Goal: Transaction & Acquisition: Purchase product/service

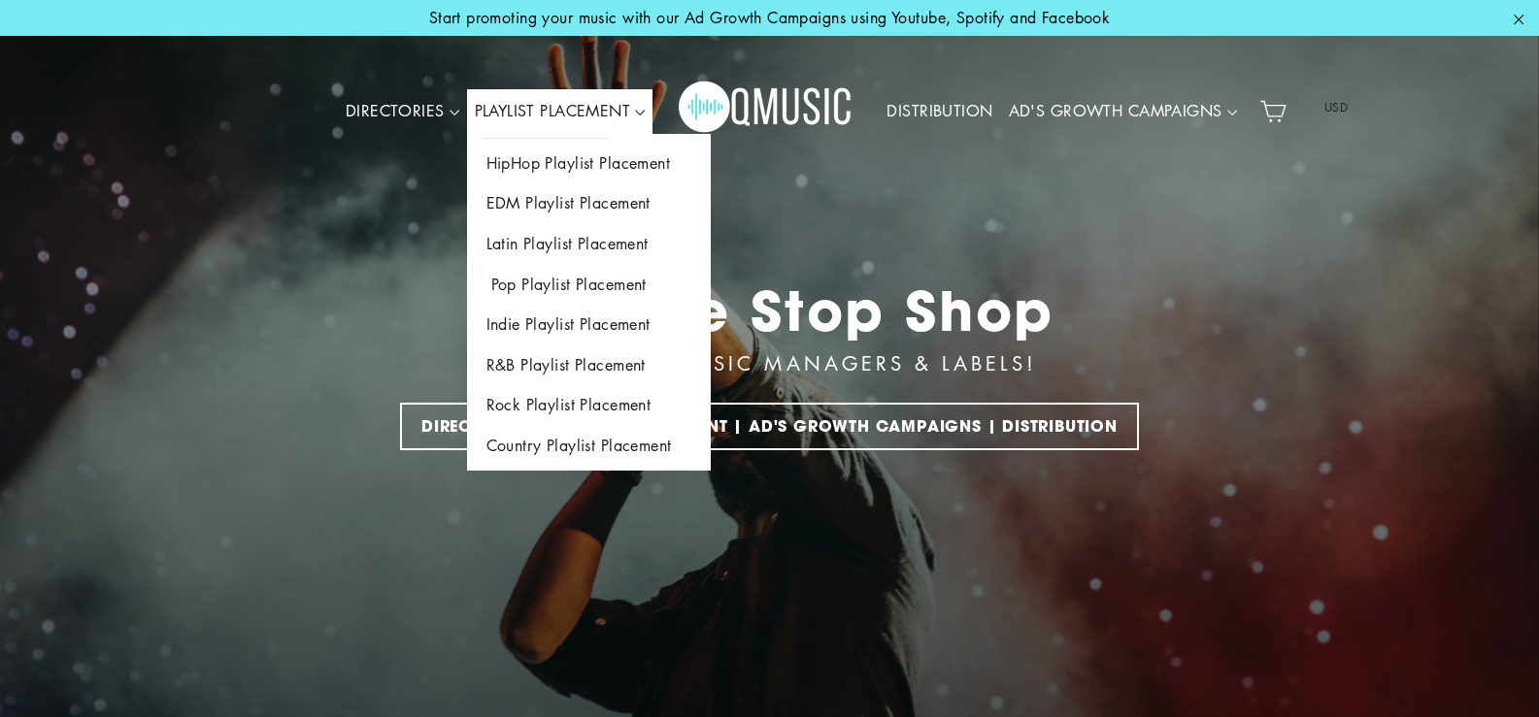
click at [535, 284] on link "Pop Playlist Placement" at bounding box center [589, 285] width 244 height 41
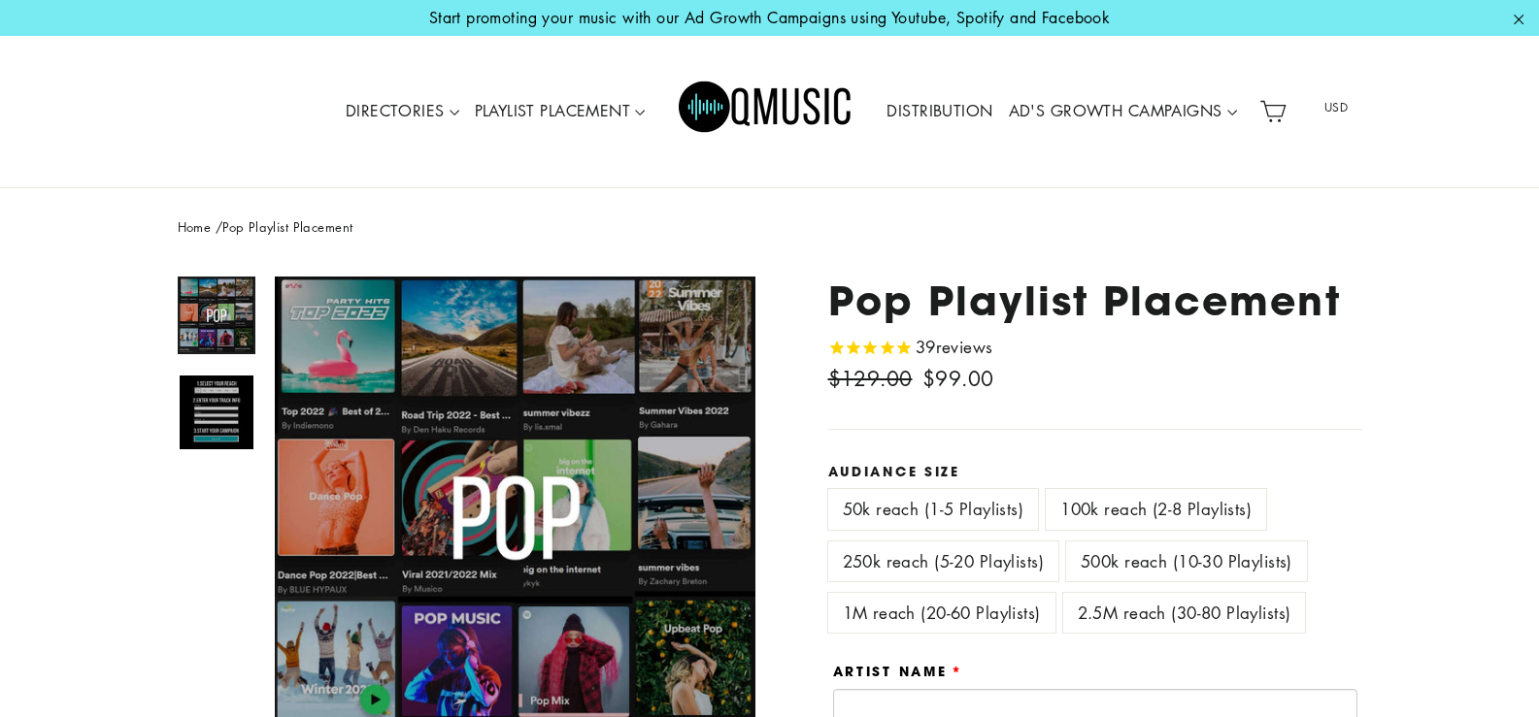
click at [1202, 506] on label "100k reach (2-8 Playlists)" at bounding box center [1156, 509] width 220 height 40
click at [1003, 515] on label "50k reach (1-5 Playlists)" at bounding box center [933, 509] width 211 height 40
